Goal: Communication & Community: Answer question/provide support

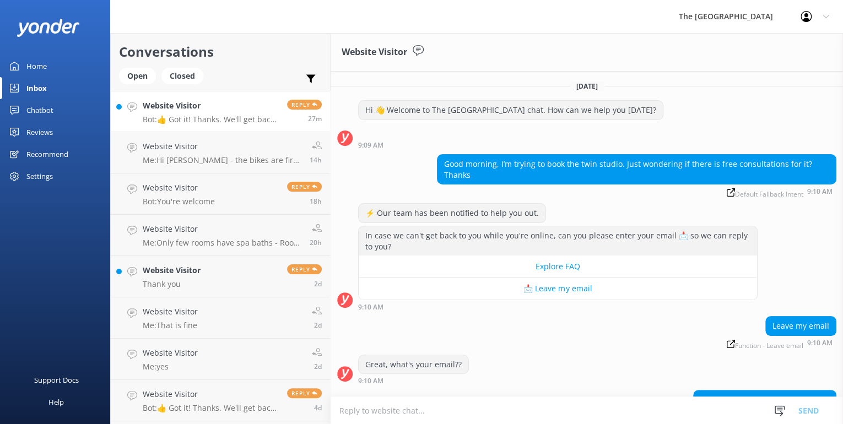
scroll to position [64, 0]
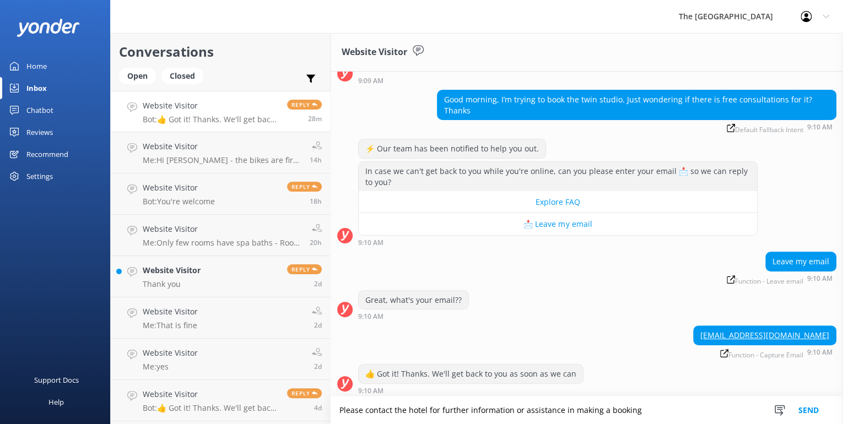
type textarea "Please contact the hotel for further information or assistance in making a book…"
click at [804, 406] on button "Send" at bounding box center [808, 411] width 41 height 28
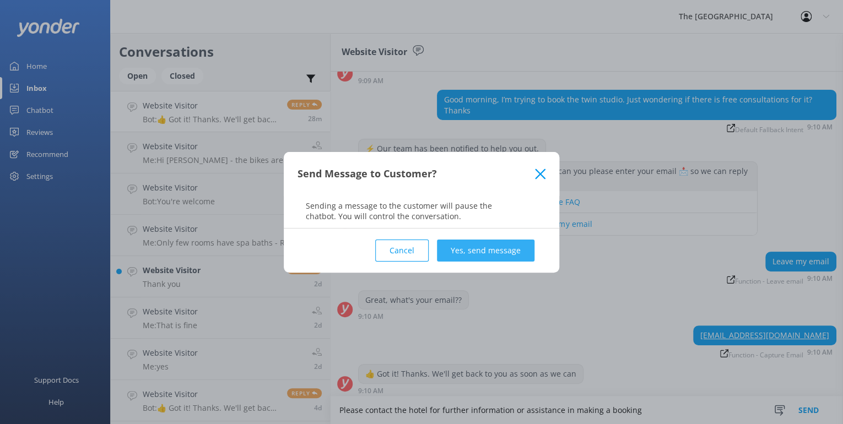
click at [489, 256] on button "Yes, send message" at bounding box center [486, 251] width 98 height 22
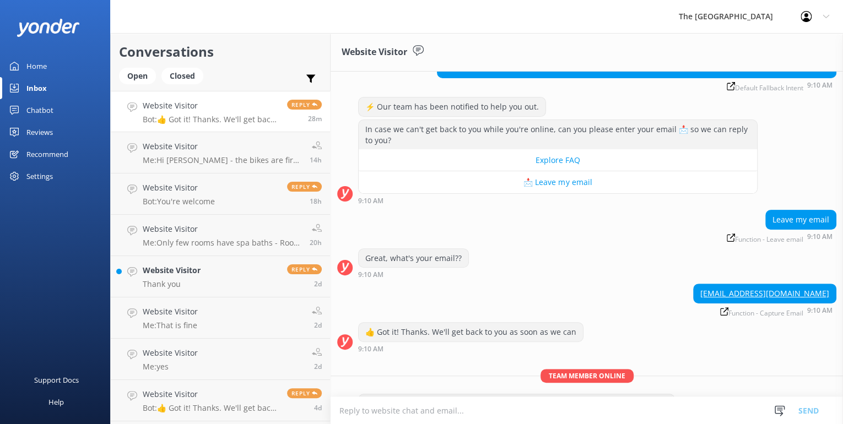
scroll to position [136, 0]
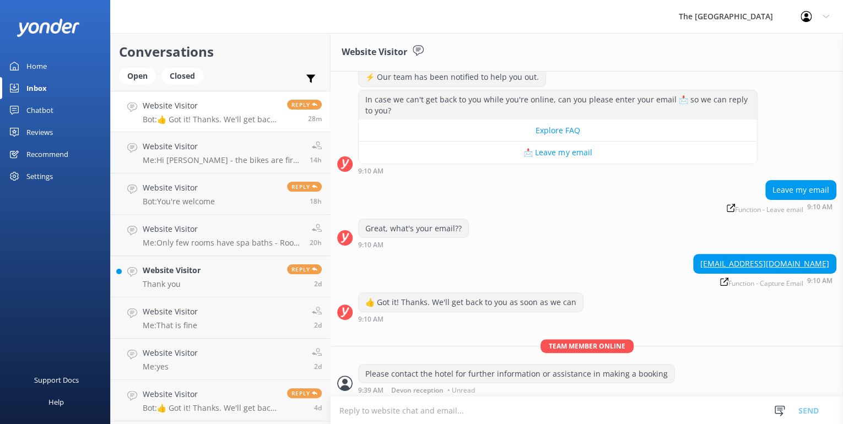
click at [604, 214] on div "Leave my email Function - Leave email 9:10 AM" at bounding box center [587, 199] width 512 height 39
